Goal: Find specific page/section: Find specific page/section

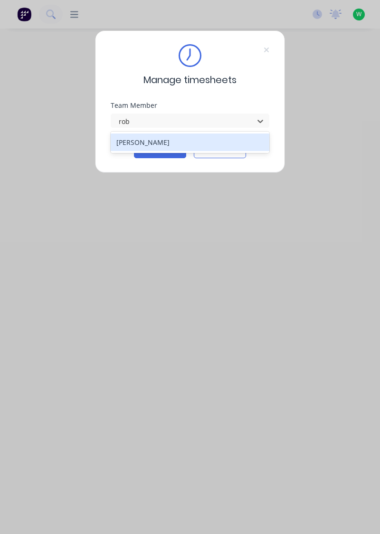
click at [158, 143] on div "[PERSON_NAME]" at bounding box center [190, 142] width 159 height 18
type input "rob"
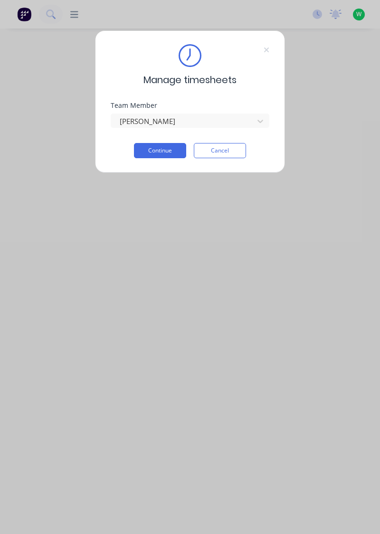
click at [162, 150] on button "Continue" at bounding box center [160, 150] width 52 height 15
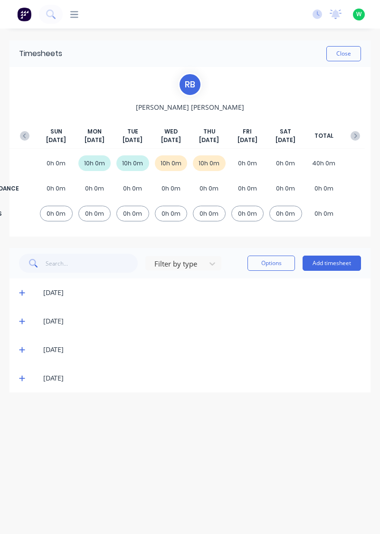
click at [349, 57] on button "Close" at bounding box center [343, 53] width 35 height 15
